Goal: Information Seeking & Learning: Learn about a topic

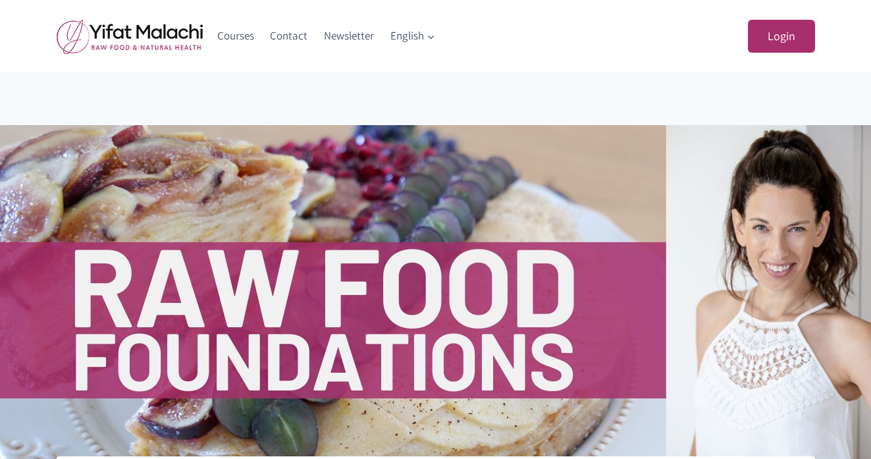
scroll to position [250, 0]
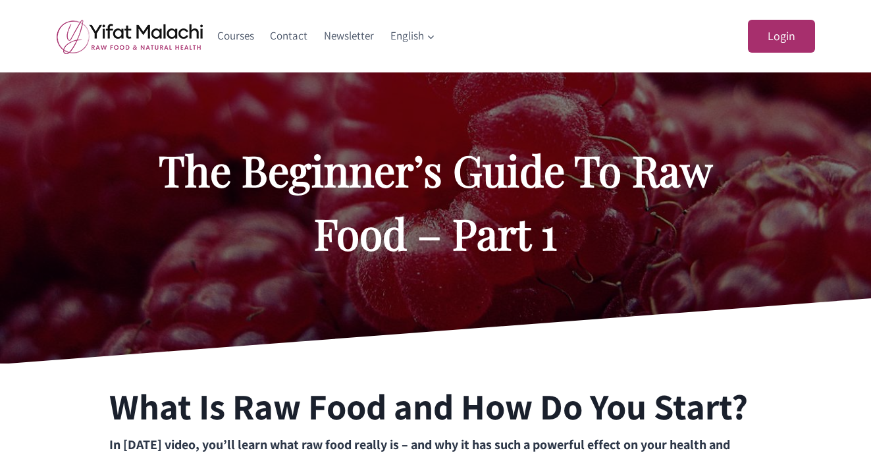
scroll to position [444, 0]
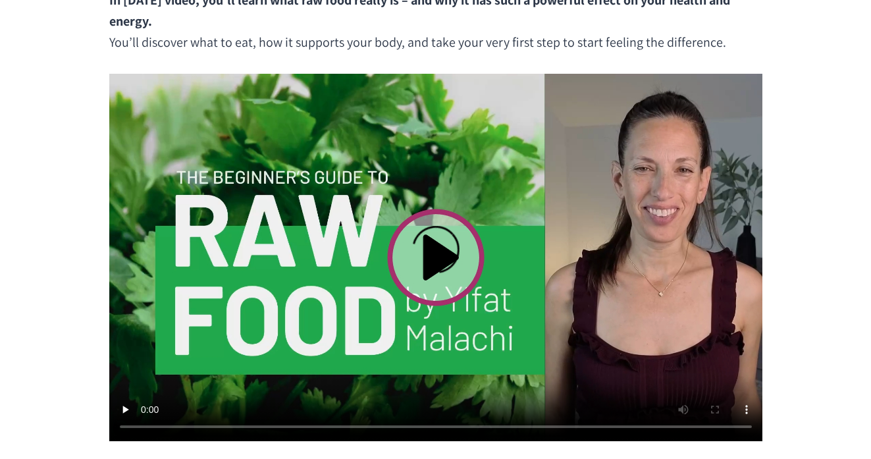
click at [440, 257] on video at bounding box center [435, 257] width 653 height 367
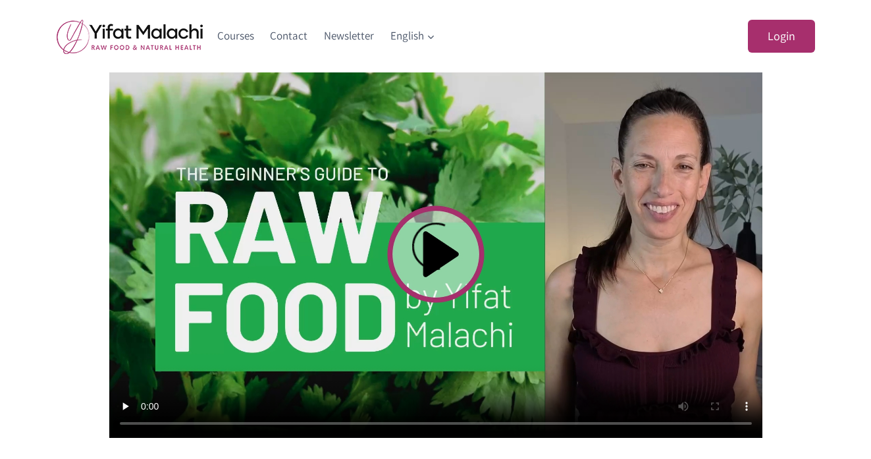
click at [440, 257] on video at bounding box center [435, 253] width 653 height 367
click at [808, 361] on div "What Is Raw Food and How Do You Start? In today’s video, you’ll learn what raw …" at bounding box center [436, 342] width 790 height 853
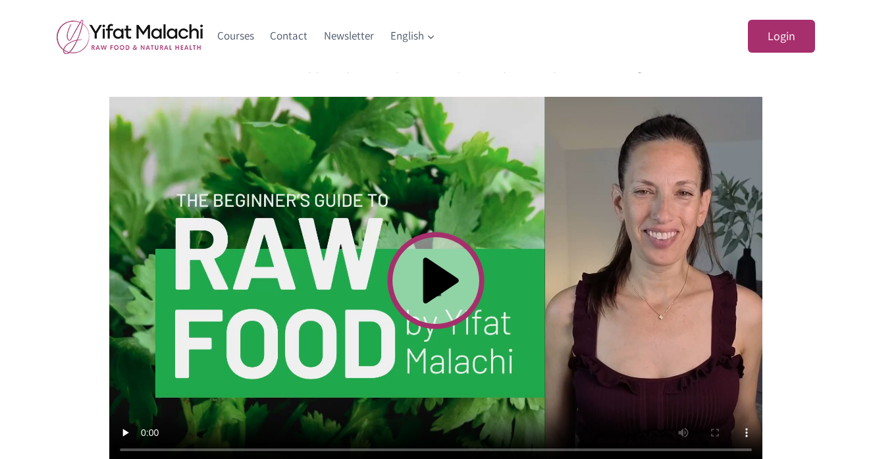
scroll to position [446, 0]
